Goal: Browse casually

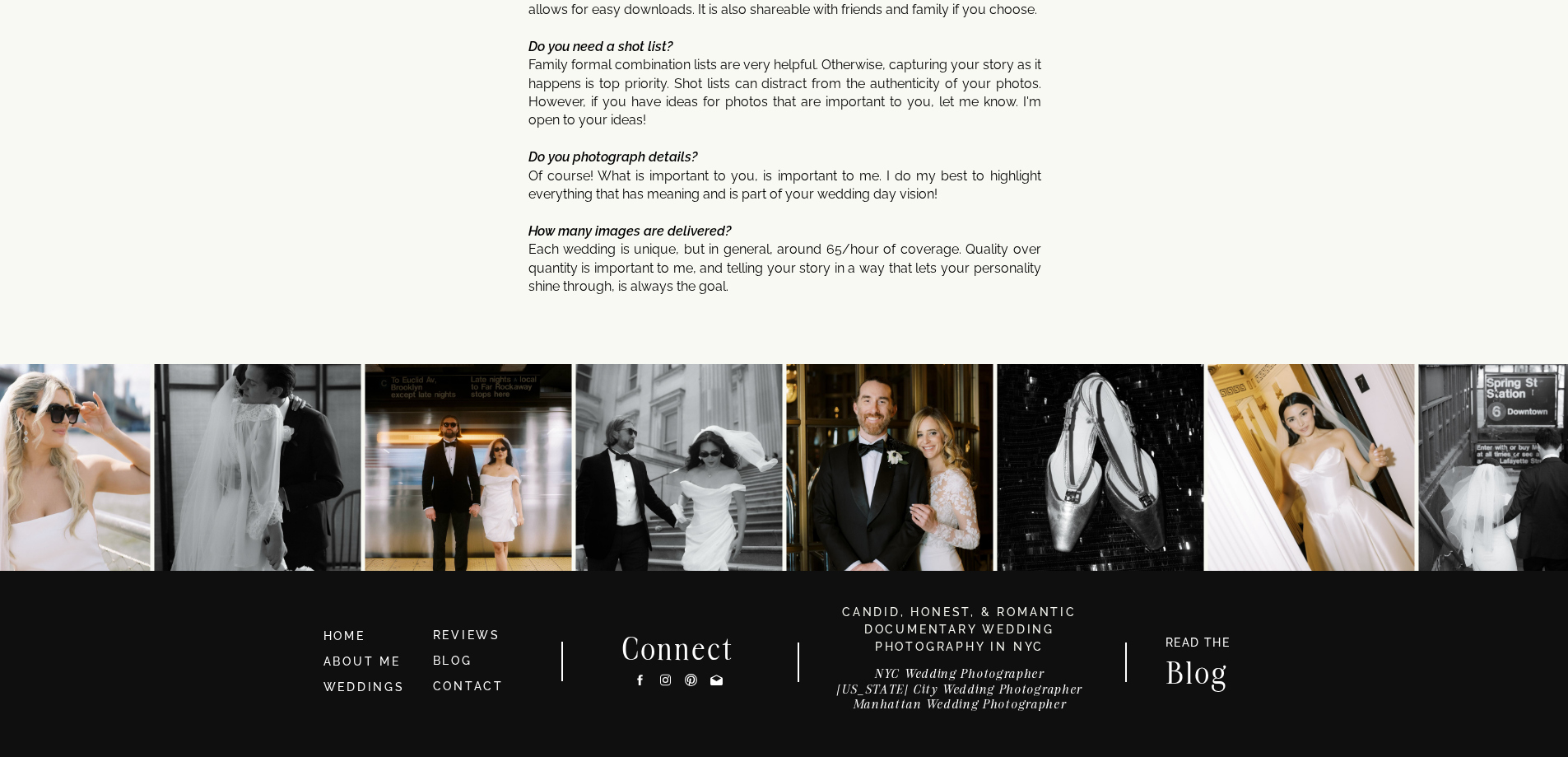
scroll to position [8753, 0]
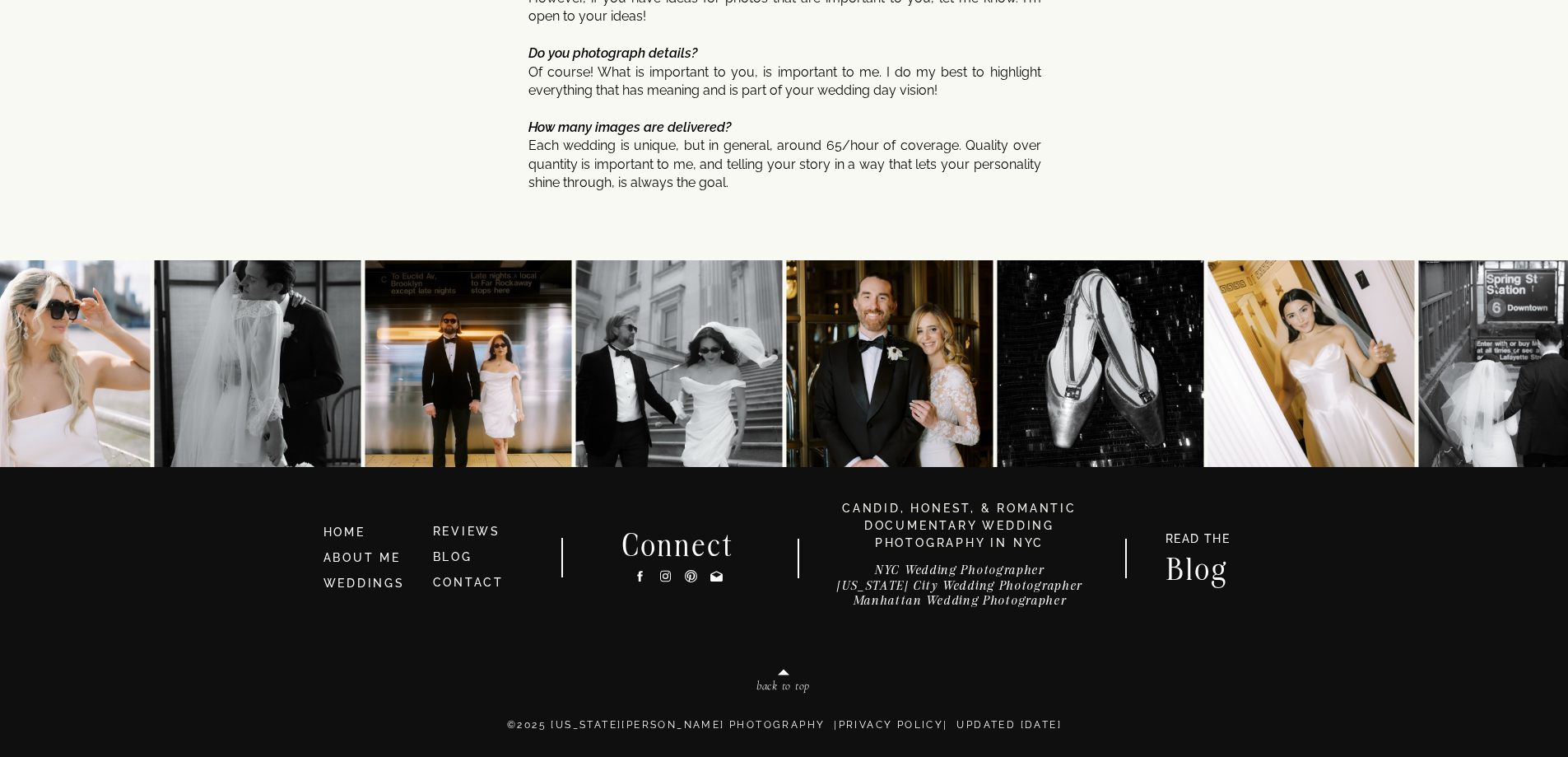
click at [640, 579] on icon at bounding box center [639, 577] width 5 height 11
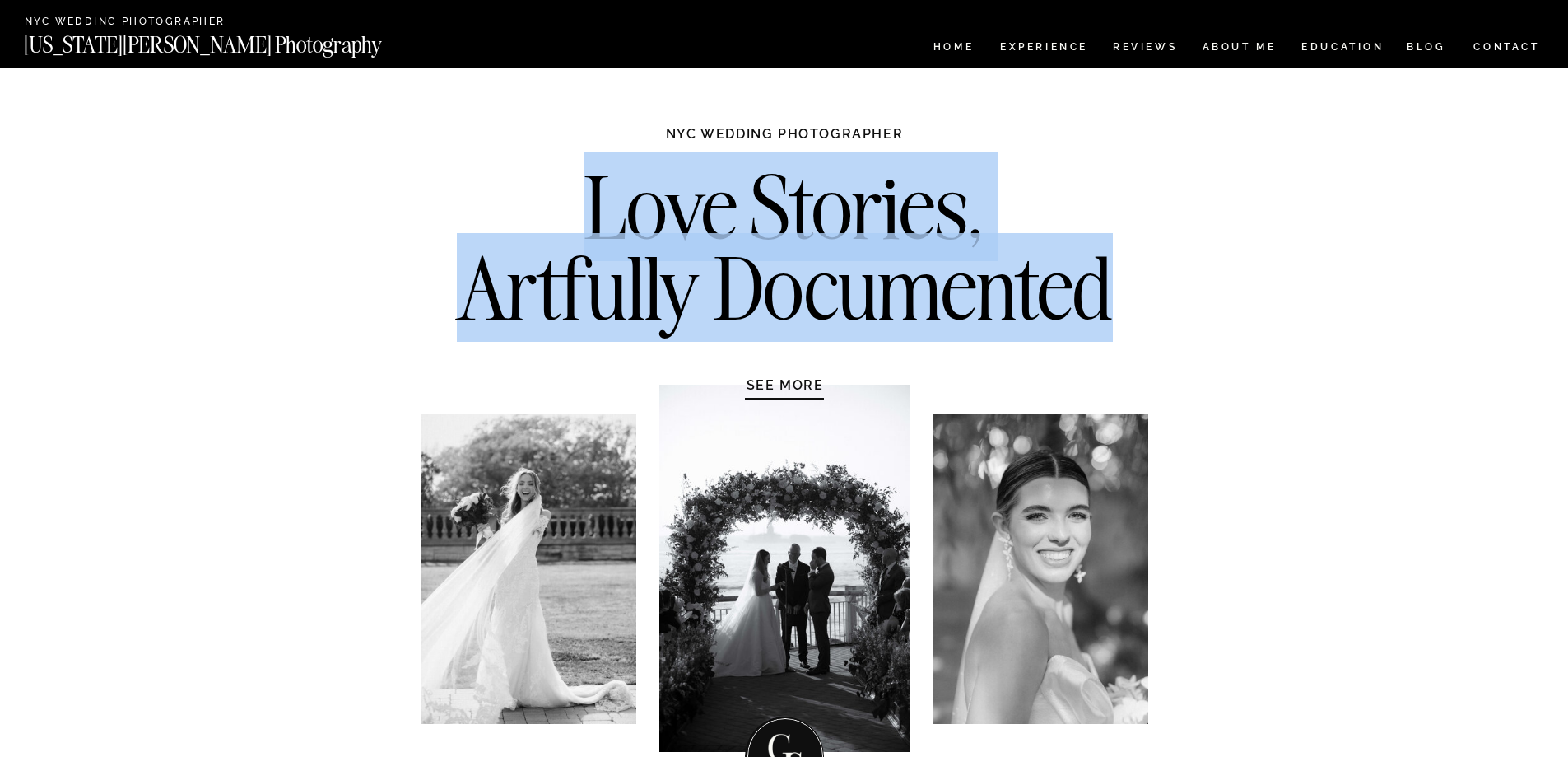
drag, startPoint x: 580, startPoint y: 213, endPoint x: 1125, endPoint y: 317, distance: 554.8
click at [1125, 317] on h2 "Love Stories, Artfully Documented" at bounding box center [784, 254] width 691 height 173
copy h2 "Love Stories, Artfully Documented"
drag, startPoint x: 567, startPoint y: 203, endPoint x: 1113, endPoint y: 281, distance: 551.5
click at [1113, 281] on h2 "Love Stories, Artfully Documented" at bounding box center [784, 254] width 691 height 173
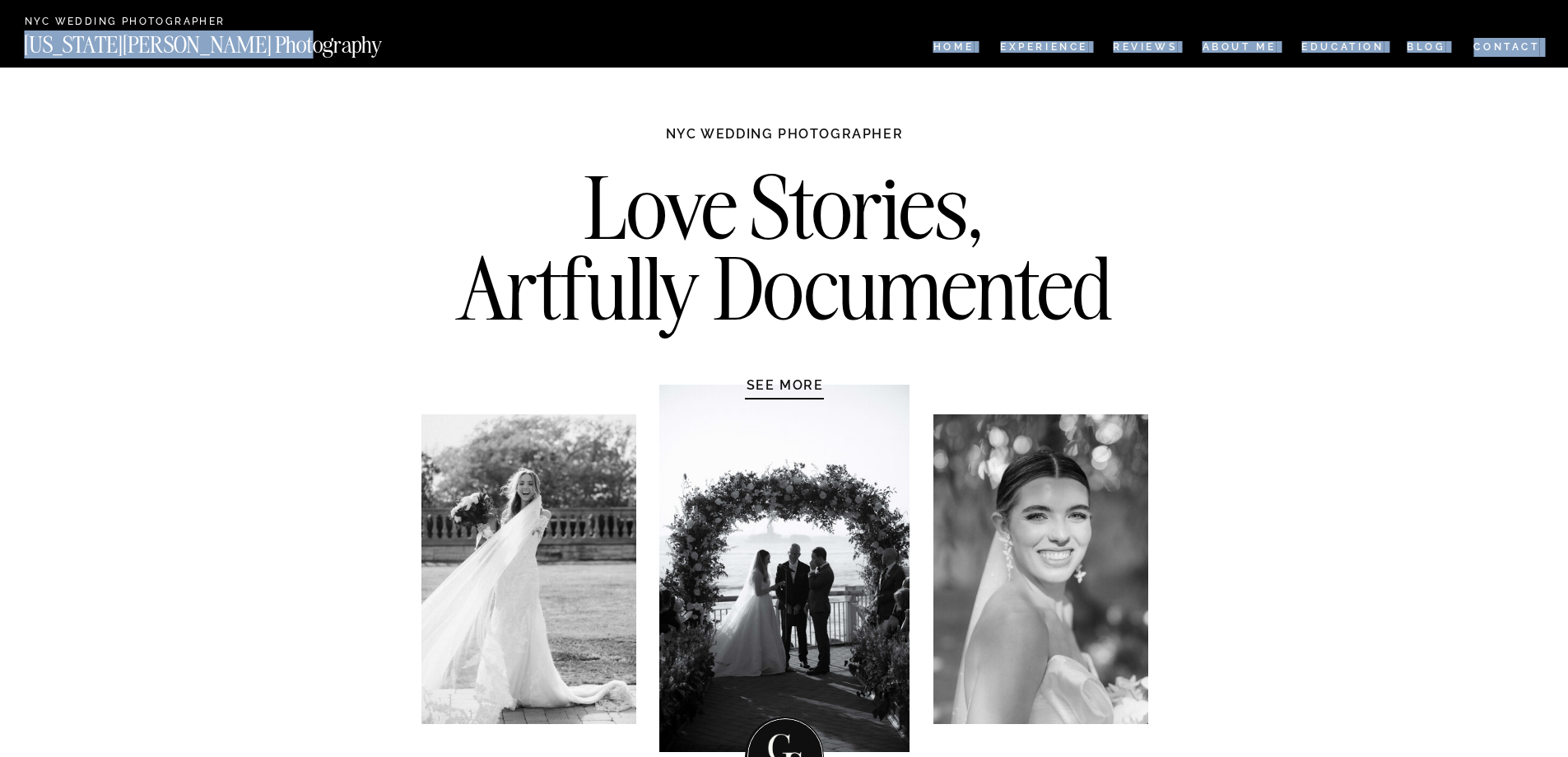
drag, startPoint x: 288, startPoint y: 47, endPoint x: 279, endPoint y: 46, distance: 9.1
copy div "CONTACT BLOG REVIEWS ABOUT ME Experience EDUCATION HOME Georgia Sheridan Photog…"
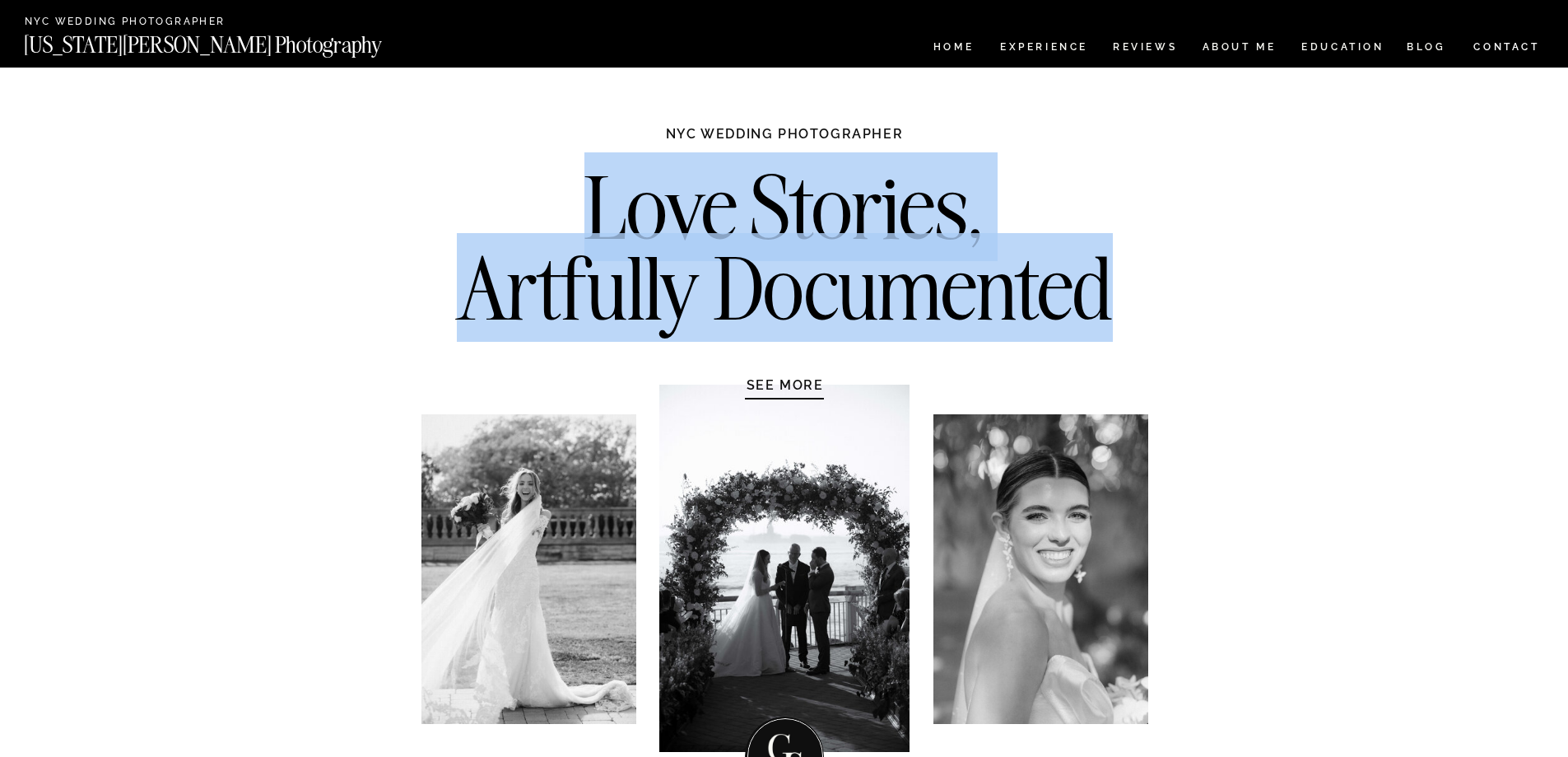
drag, startPoint x: 588, startPoint y: 219, endPoint x: 1109, endPoint y: 286, distance: 525.3
click at [1109, 286] on h2 "Love Stories, Artfully Documented" at bounding box center [784, 254] width 691 height 173
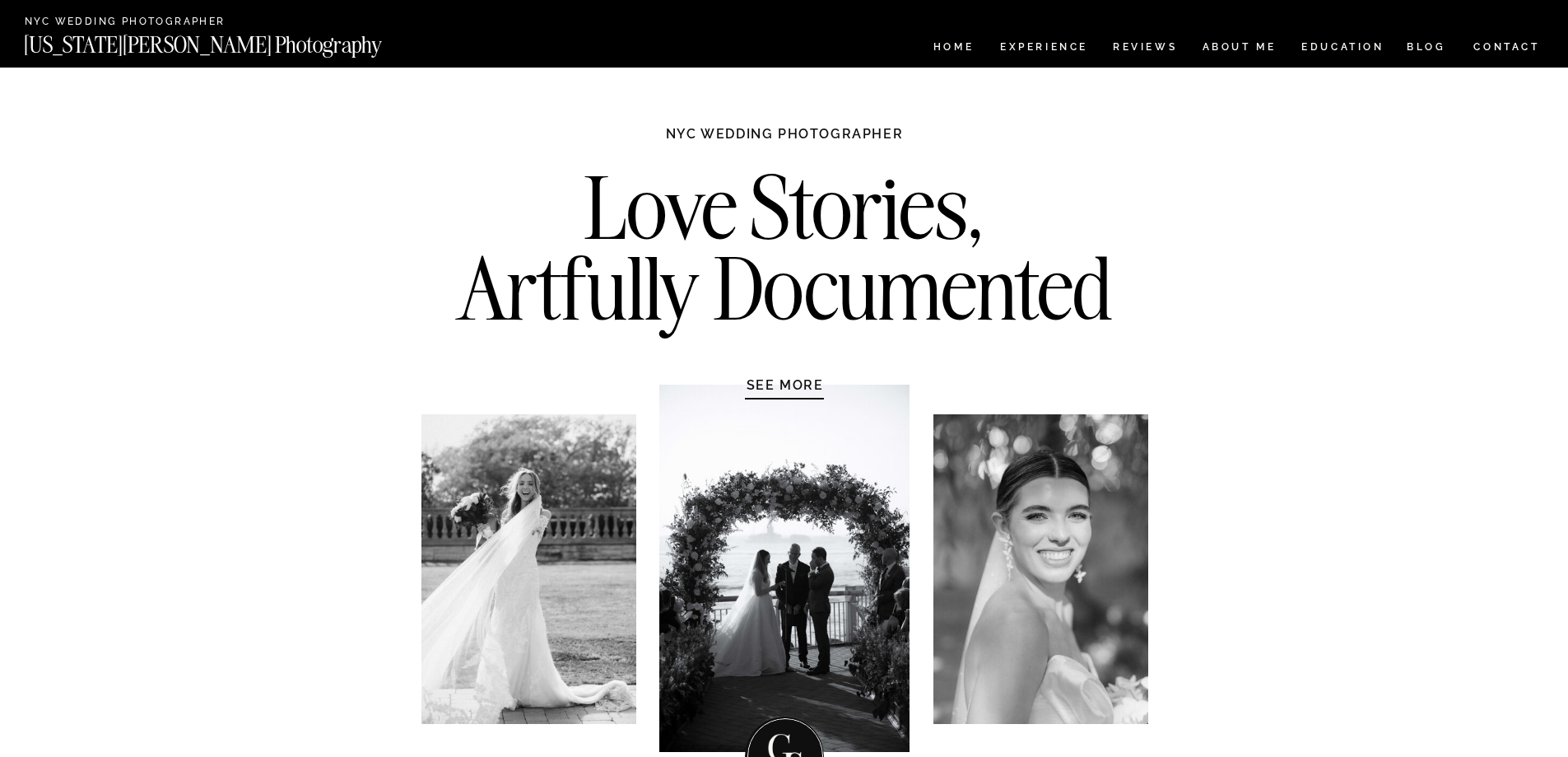
drag, startPoint x: 662, startPoint y: 132, endPoint x: 916, endPoint y: 127, distance: 254.0
click at [916, 127] on h1 "NYC WEDDING PHOTOGRAPHER" at bounding box center [784, 141] width 309 height 33
copy h1 "NYC WEDDING PHOTOGRAPHER"
